Goal: Find specific page/section: Find specific page/section

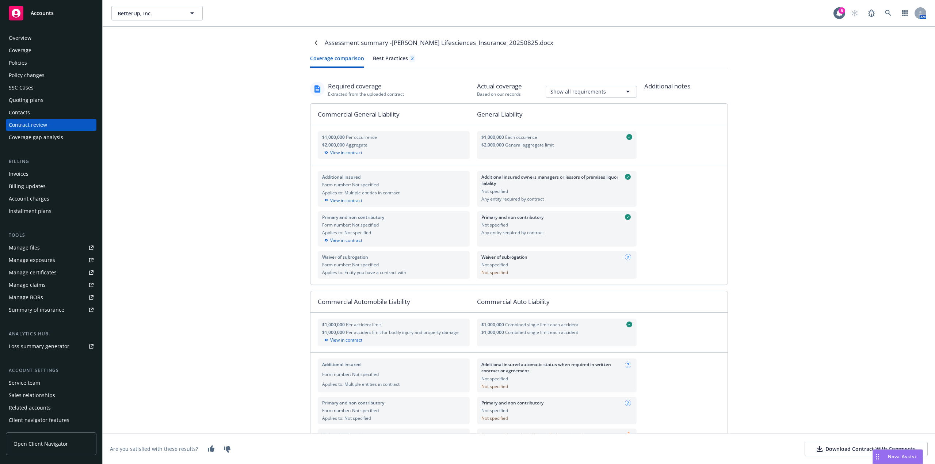
scroll to position [341, 0]
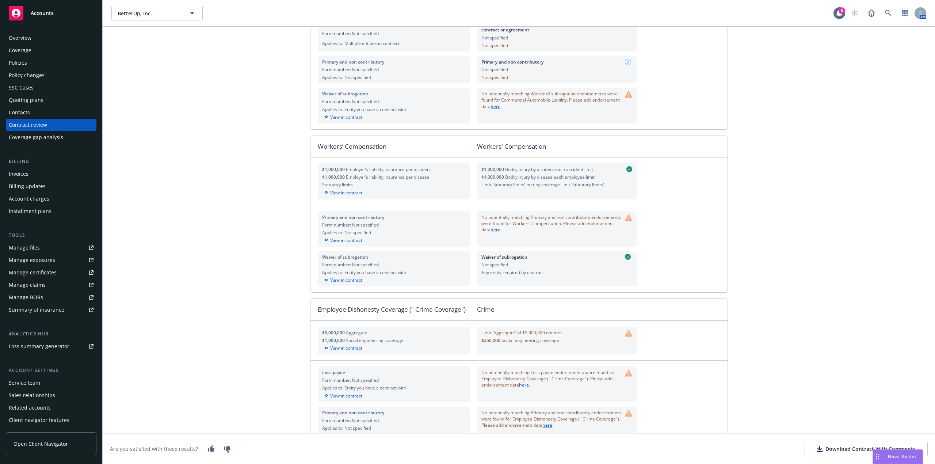
click at [212, 138] on div "Assessment summary - [PERSON_NAME] Lifesciences_Insurance_20250825.docx Coverag…" at bounding box center [519, 245] width 832 height 437
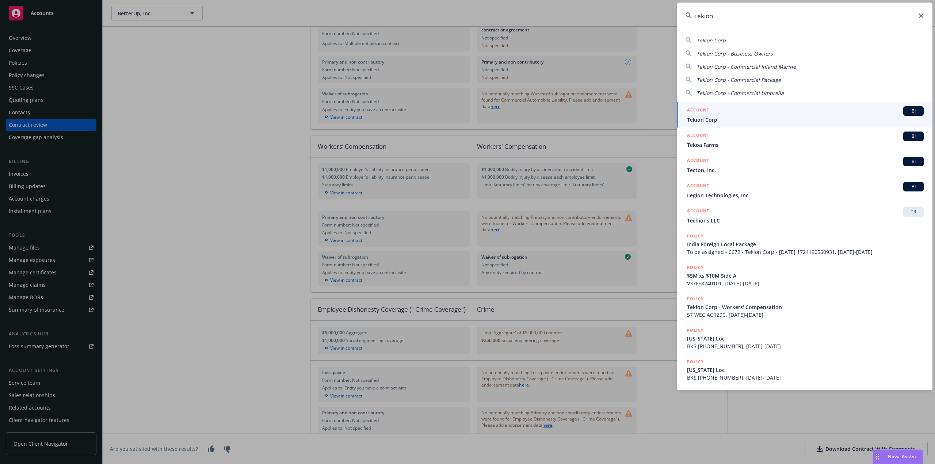
type input "tekion"
click at [915, 108] on span "BI" at bounding box center [913, 111] width 15 height 7
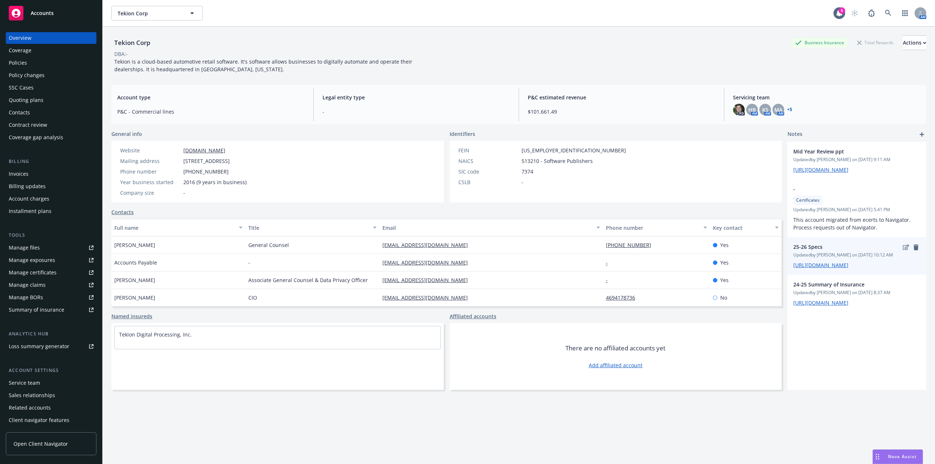
click at [824, 275] on div "25-26 Specs Updated by [PERSON_NAME] on [DATE] 10:12 AM [URL][DOMAIN_NAME]" at bounding box center [856, 256] width 139 height 38
click at [824, 268] on link "[URL][DOMAIN_NAME]" at bounding box center [820, 264] width 55 height 7
